Goal: Transaction & Acquisition: Purchase product/service

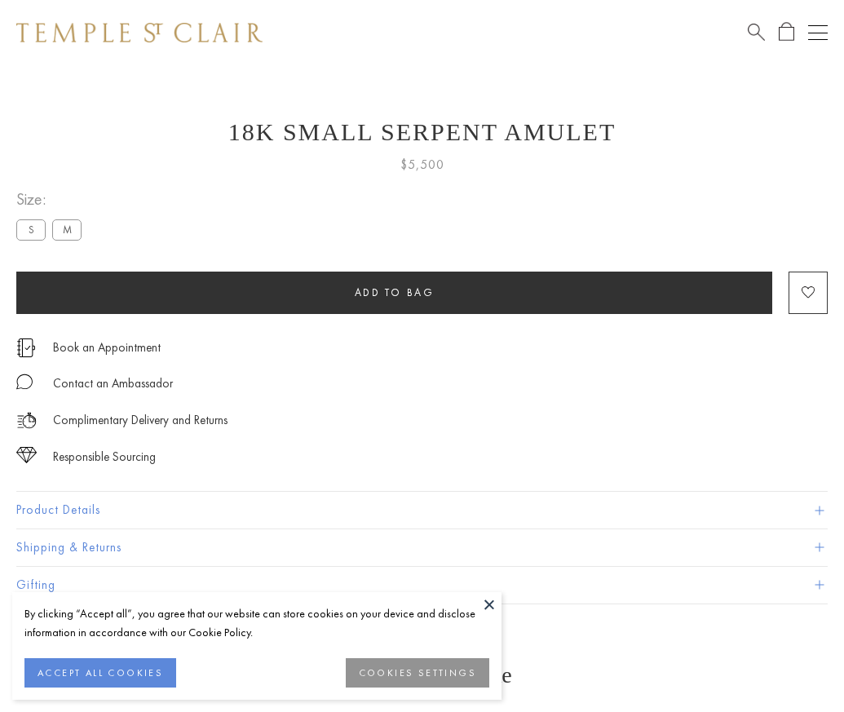
click at [394, 292] on span "Add to bag" at bounding box center [395, 292] width 80 height 14
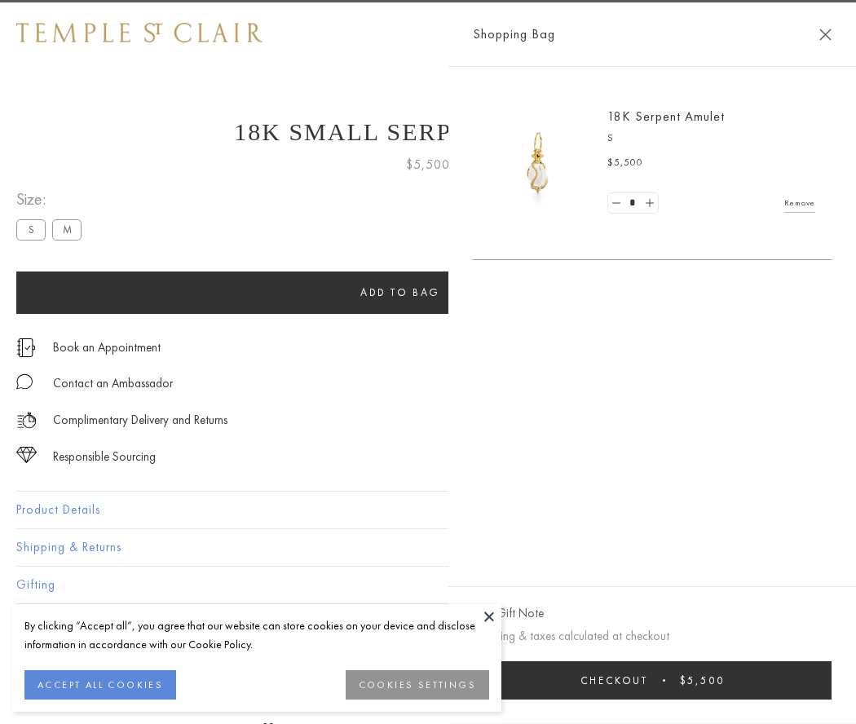
click at [653, 680] on button "Checkout $5,500" at bounding box center [652, 680] width 359 height 38
